Goal: Go to known website: Go to known website

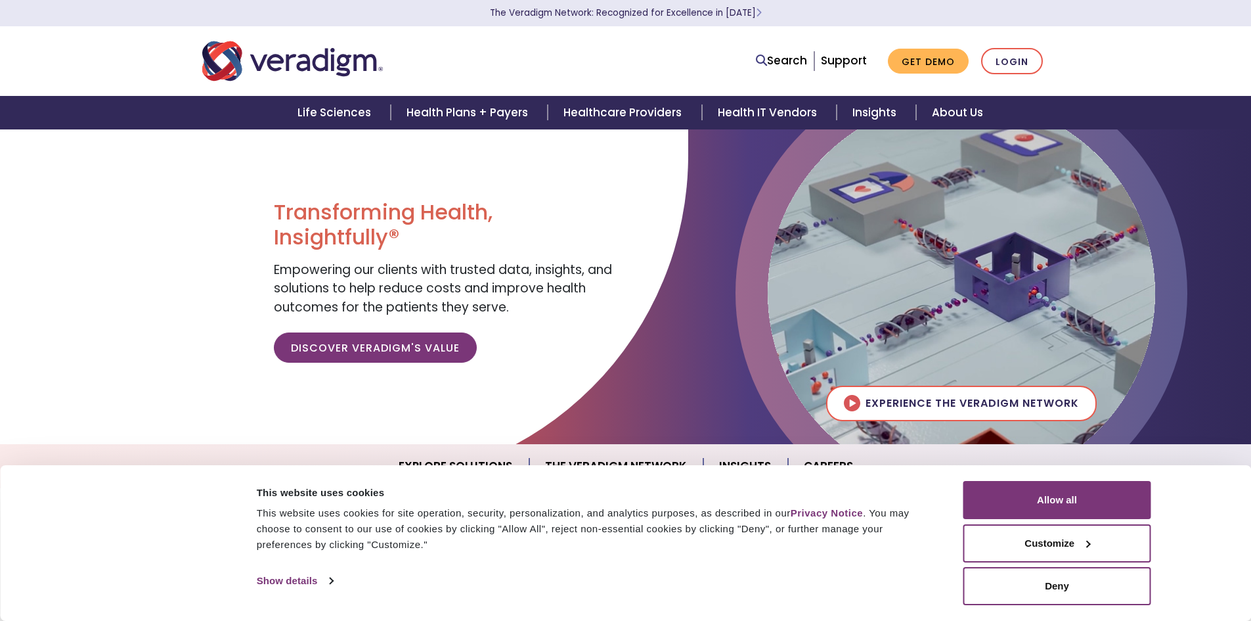
drag, startPoint x: 533, startPoint y: 70, endPoint x: 731, endPoint y: 66, distance: 198.4
click at [534, 70] on div at bounding box center [372, 60] width 361 height 43
click at [1026, 67] on link "Login" at bounding box center [1012, 61] width 62 height 27
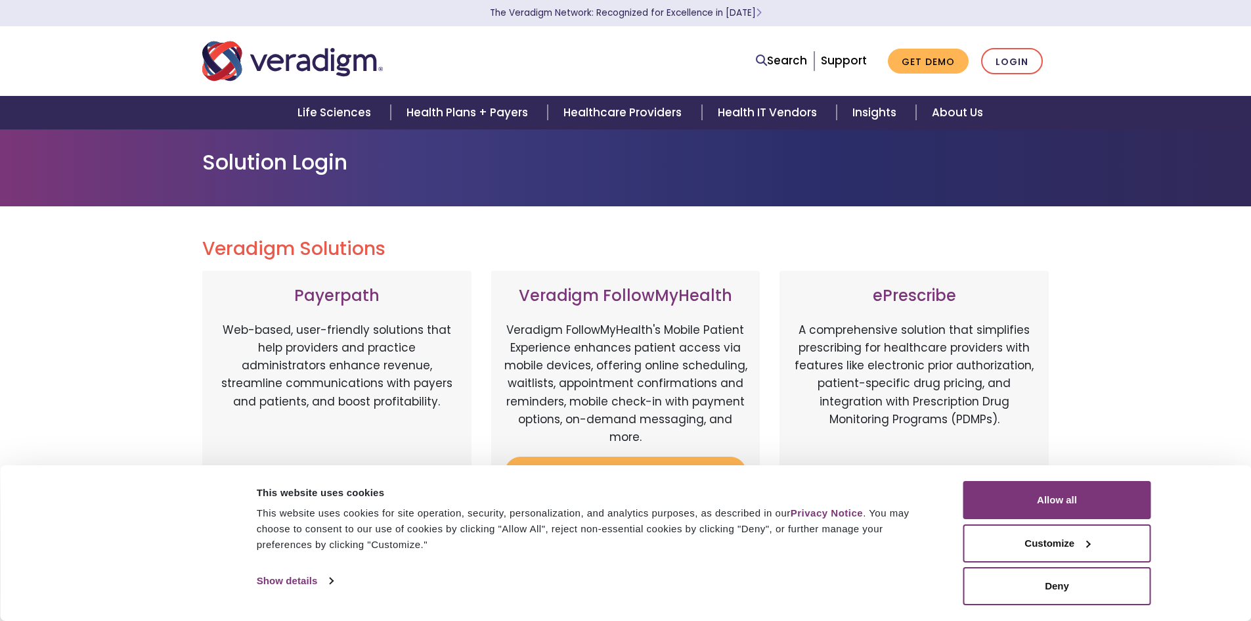
click at [666, 67] on div "Search Support Get Demo Login" at bounding box center [807, 61] width 506 height 27
click at [1096, 59] on nav "Search Support Get Demo Login" at bounding box center [625, 61] width 1251 height 70
